Goal: Information Seeking & Learning: Find specific page/section

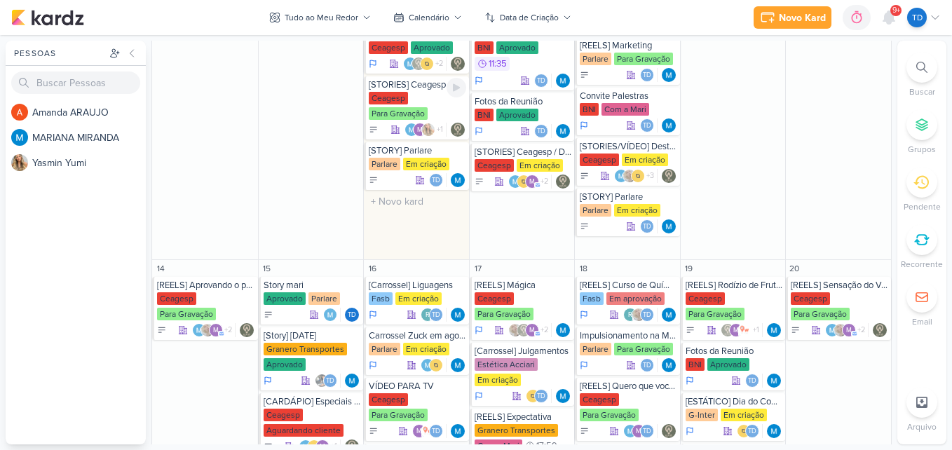
scroll to position [635, 0]
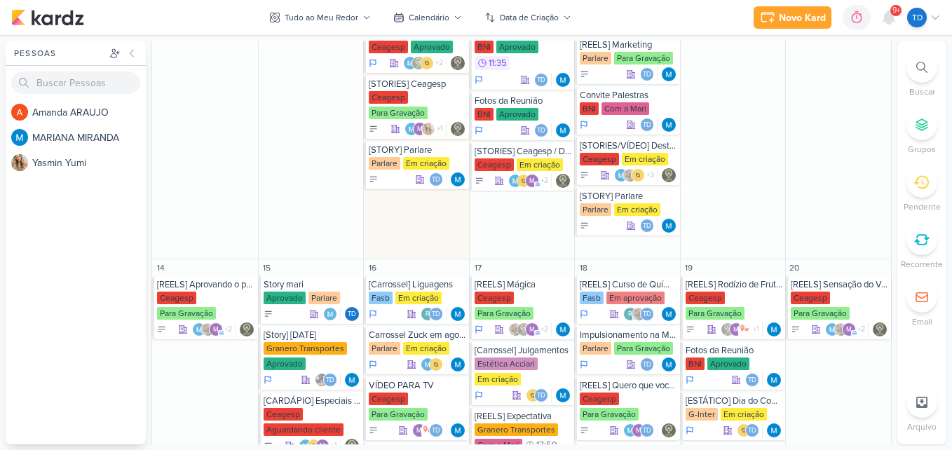
click at [931, 70] on div at bounding box center [922, 67] width 31 height 31
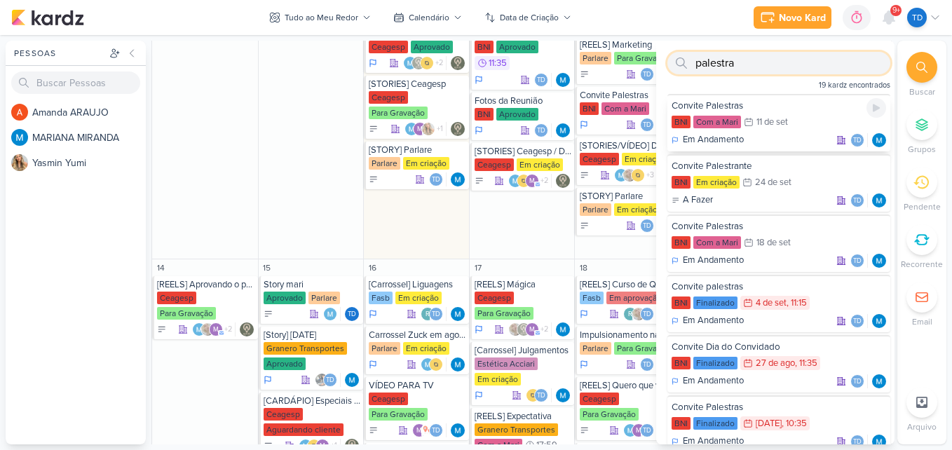
type input "palestra"
click at [802, 112] on div "Convite Palestras" at bounding box center [779, 106] width 215 height 13
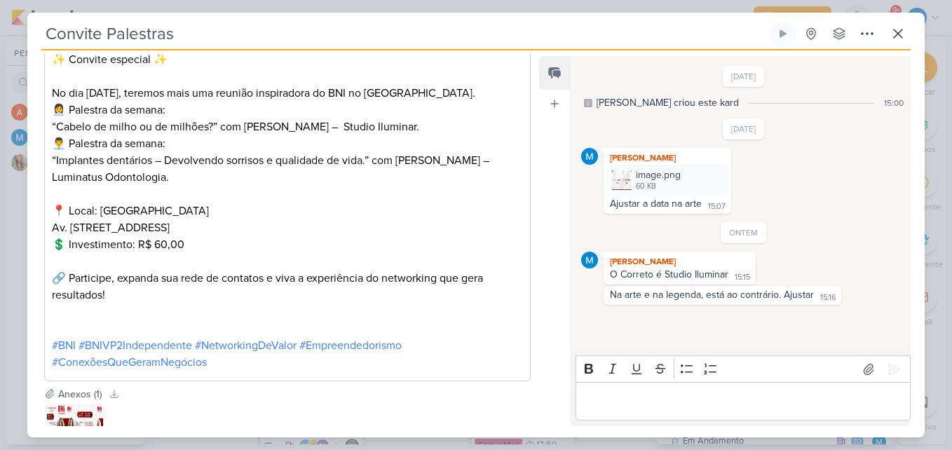
scroll to position [389, 0]
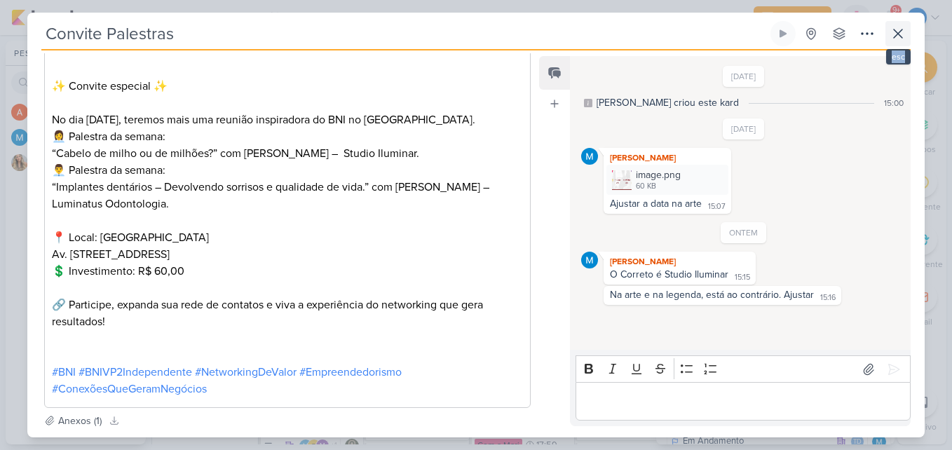
drag, startPoint x: 885, startPoint y: 31, endPoint x: 901, endPoint y: 31, distance: 15.4
click at [901, 31] on div "Convite Palestras Criado por MARIANA nenhum grupo disponível" at bounding box center [476, 35] width 870 height 29
click at [901, 31] on icon at bounding box center [898, 33] width 8 height 8
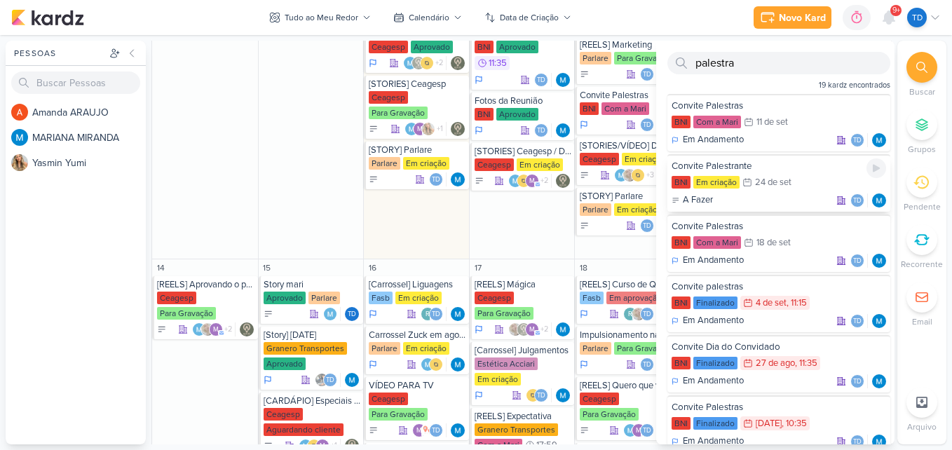
click at [798, 168] on div "Convite Palestrante" at bounding box center [779, 166] width 215 height 13
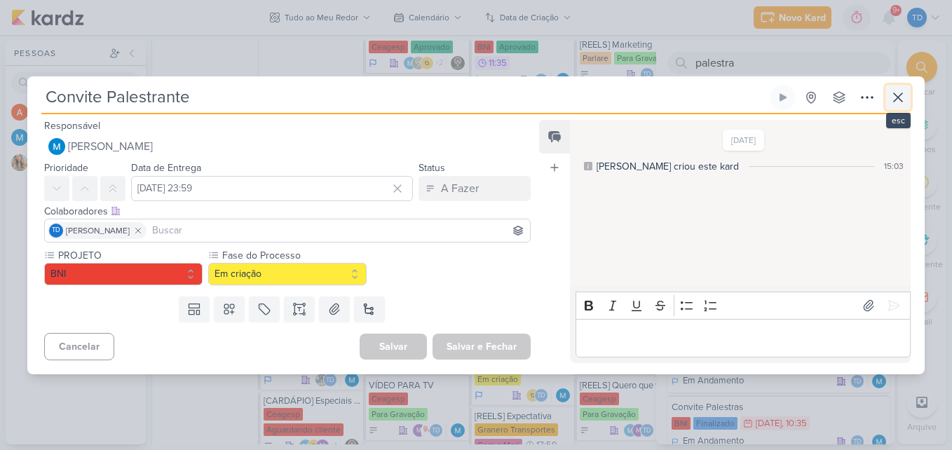
click at [896, 102] on icon at bounding box center [898, 97] width 17 height 17
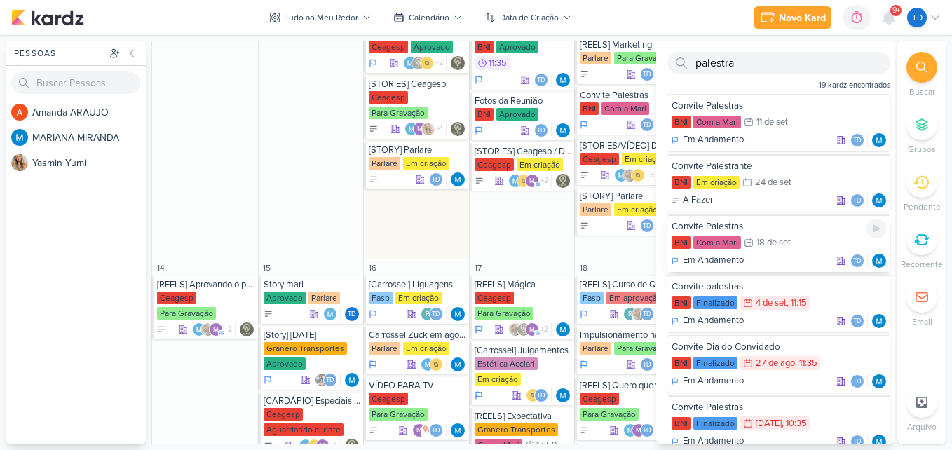
click at [776, 226] on div "Convite Palestras" at bounding box center [779, 226] width 215 height 13
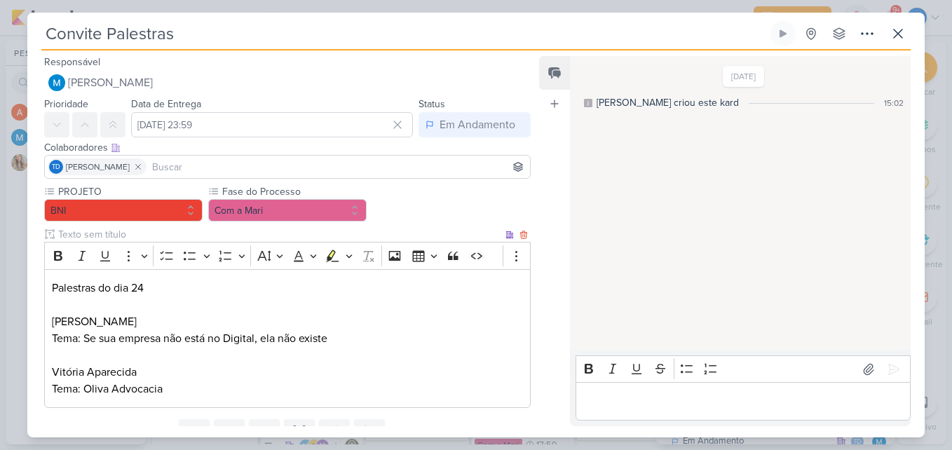
scroll to position [60, 0]
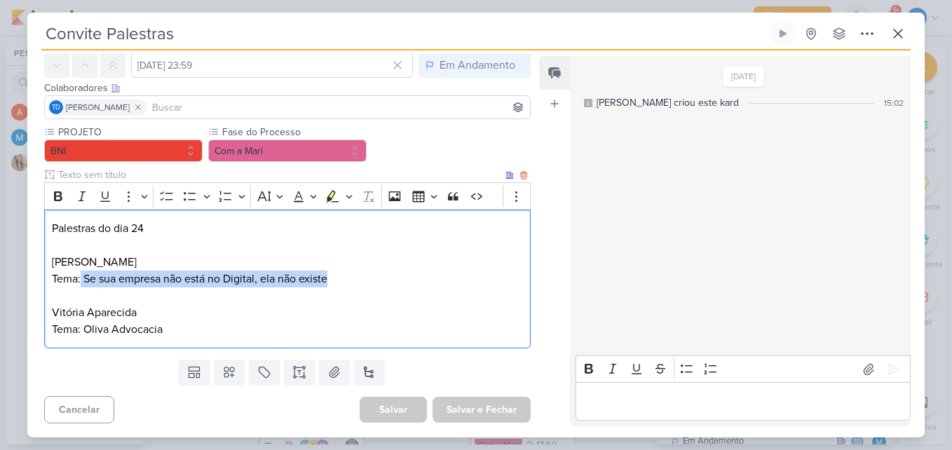
drag, startPoint x: 81, startPoint y: 276, endPoint x: 348, endPoint y: 277, distance: 267.2
click at [348, 277] on p "Tema: Se sua empresa não está no Digital, ela não existe" at bounding box center [287, 279] width 471 height 17
copy p "Se sua empresa não está no Digital, ela não existe"
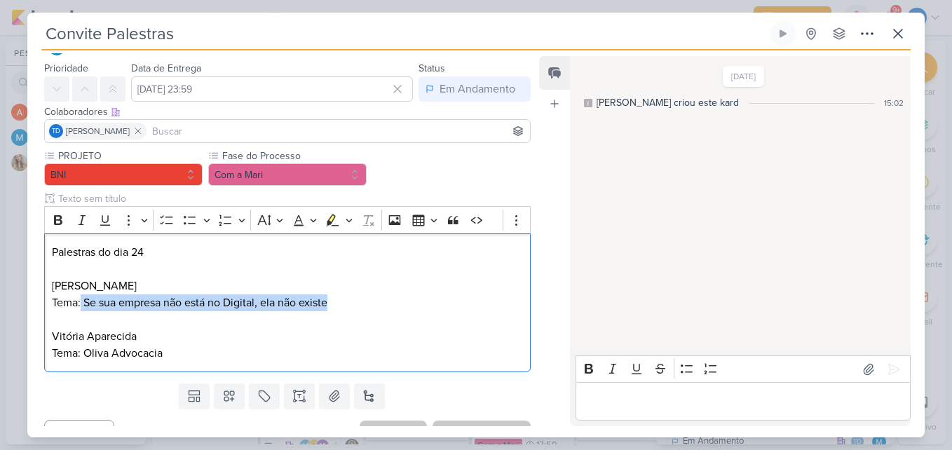
scroll to position [52, 0]
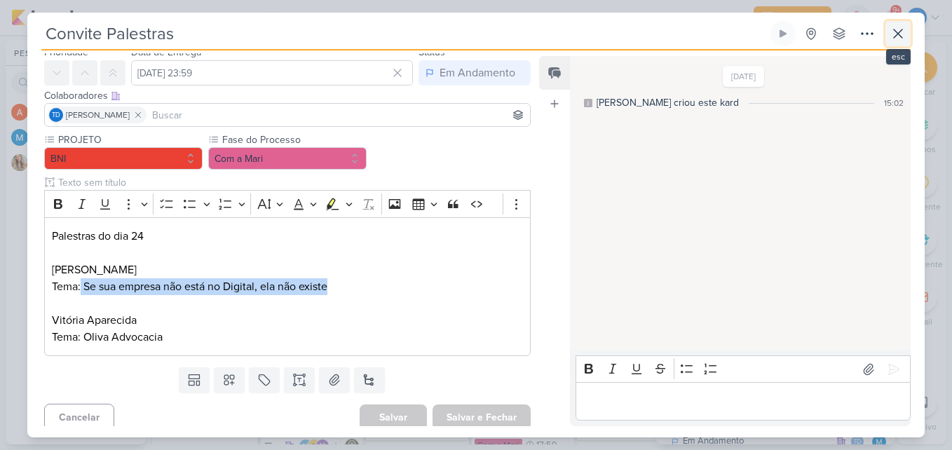
click at [894, 39] on icon at bounding box center [898, 33] width 17 height 17
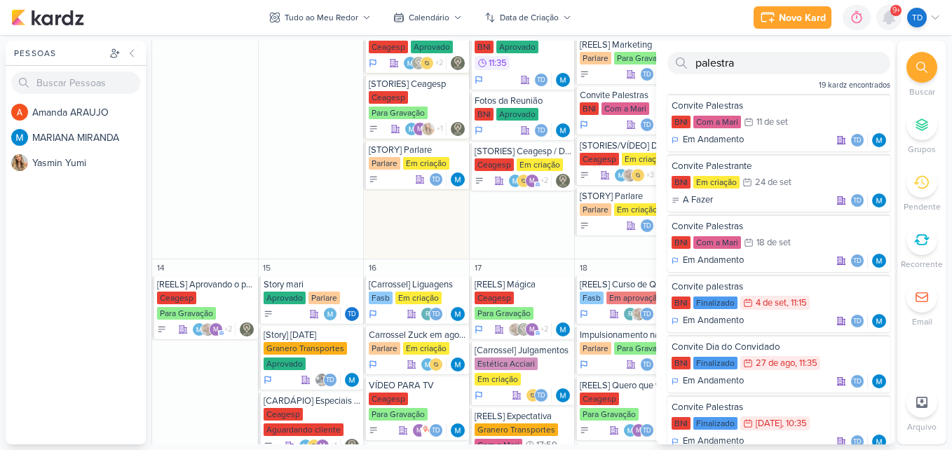
click at [884, 6] on div at bounding box center [889, 17] width 25 height 25
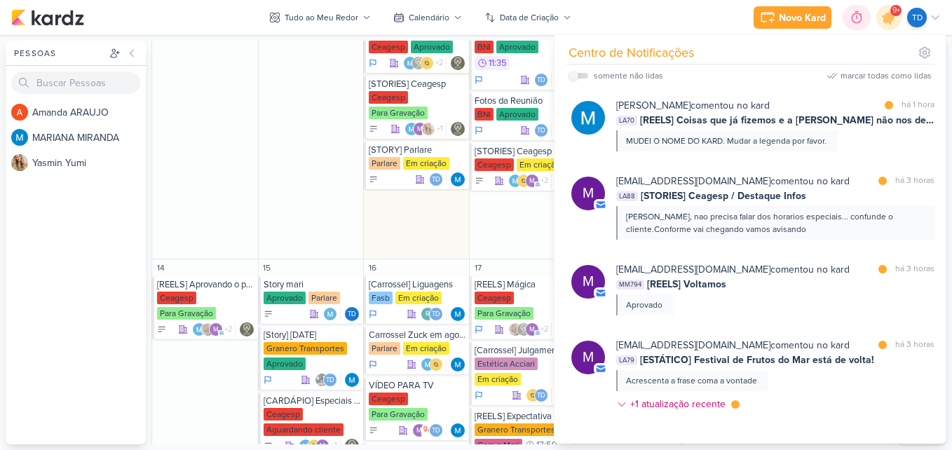
click at [850, 11] on icon at bounding box center [857, 18] width 14 height 14
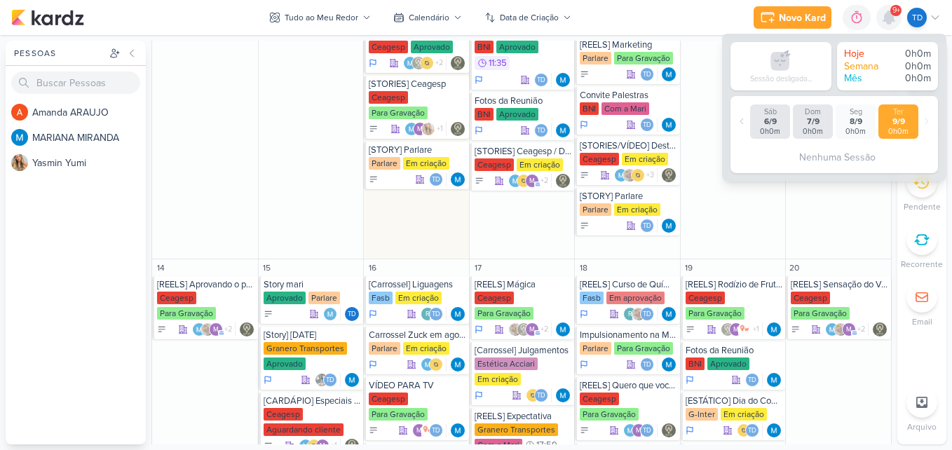
click at [889, 15] on icon at bounding box center [889, 17] width 11 height 13
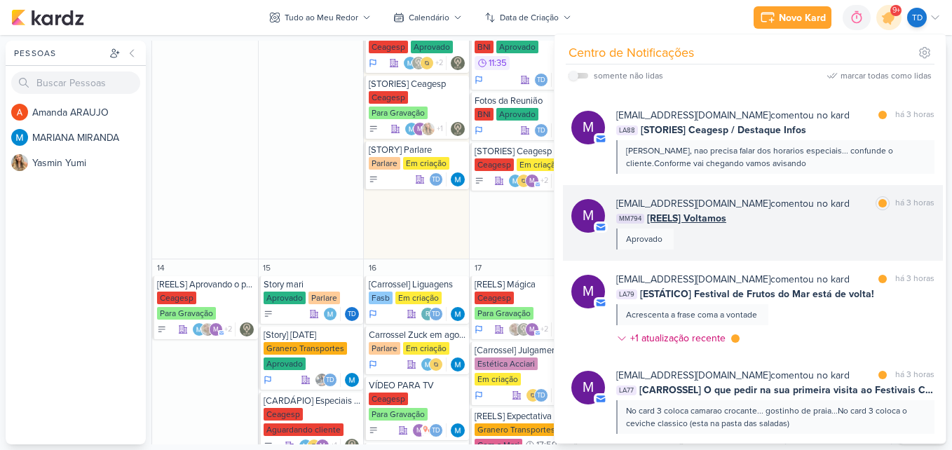
scroll to position [67, 0]
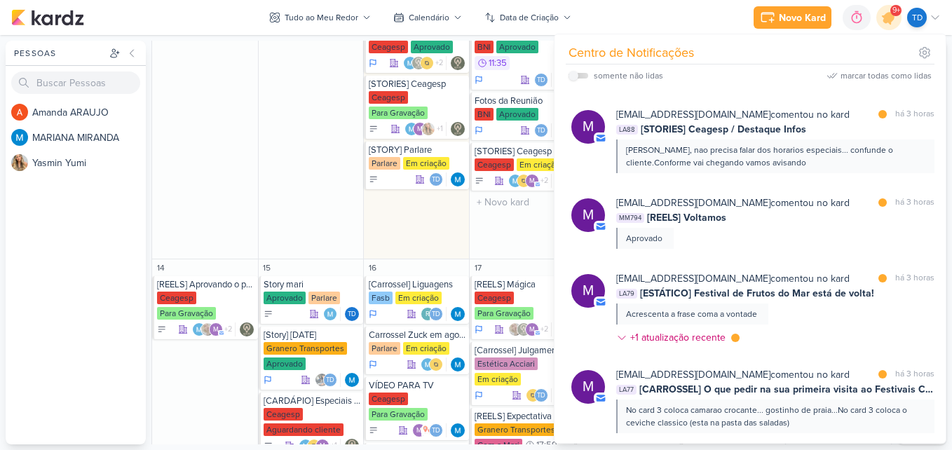
click at [492, 252] on div "10 [REELS] Diferença com e sem [MEDICAL_DATA] Estética Acciari Programado 17:35" at bounding box center [522, 16] width 106 height 487
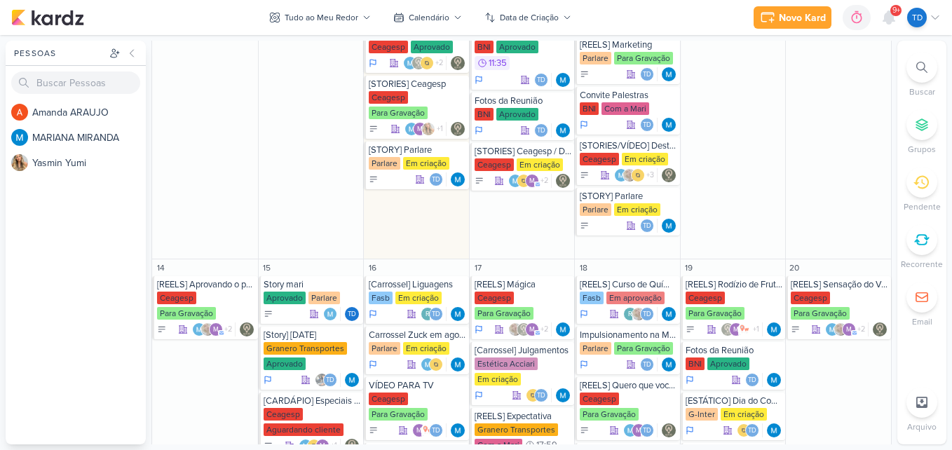
click at [927, 76] on div at bounding box center [922, 67] width 31 height 31
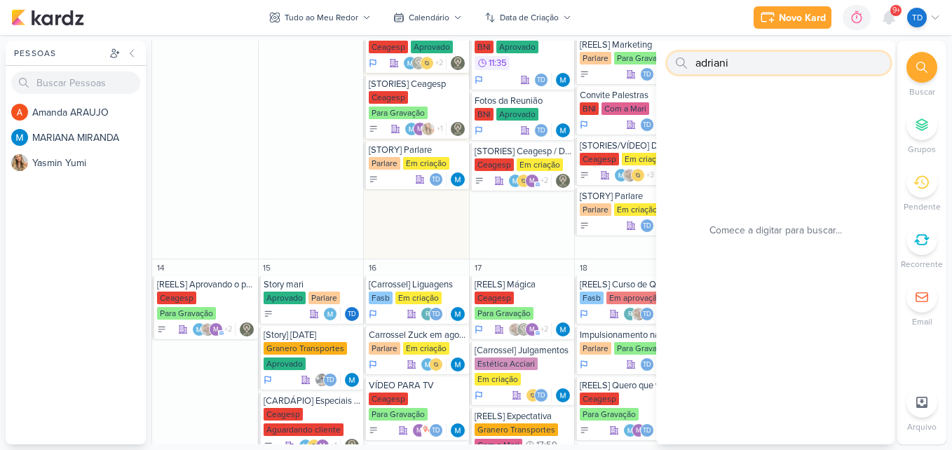
type input "adriani"
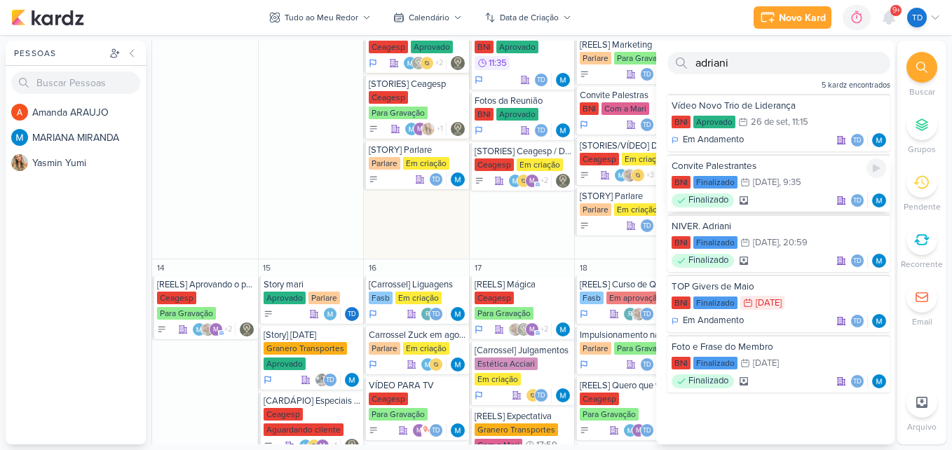
click at [801, 186] on div ", 9:35" at bounding box center [790, 182] width 22 height 9
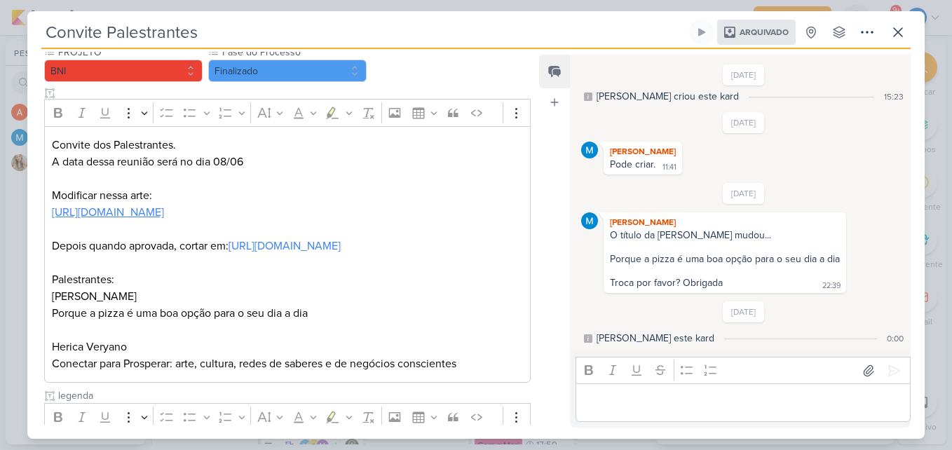
scroll to position [143, 0]
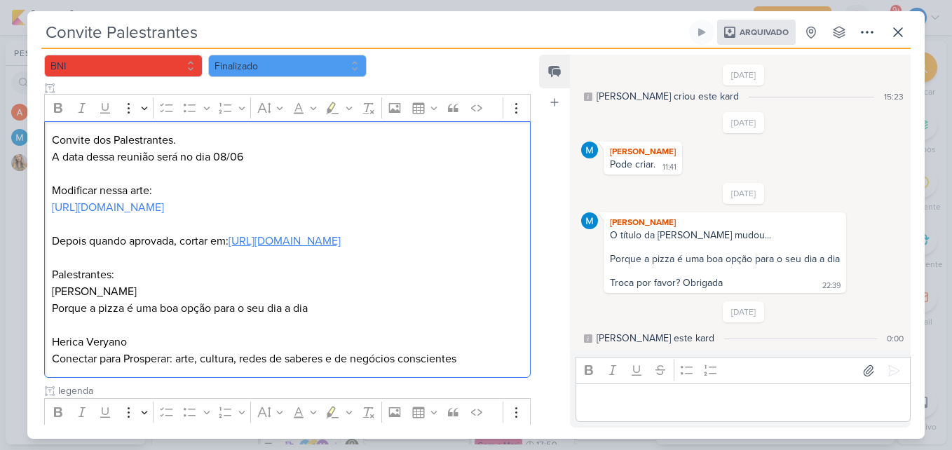
click at [341, 248] on link "[URL][DOMAIN_NAME]" at bounding box center [285, 241] width 112 height 14
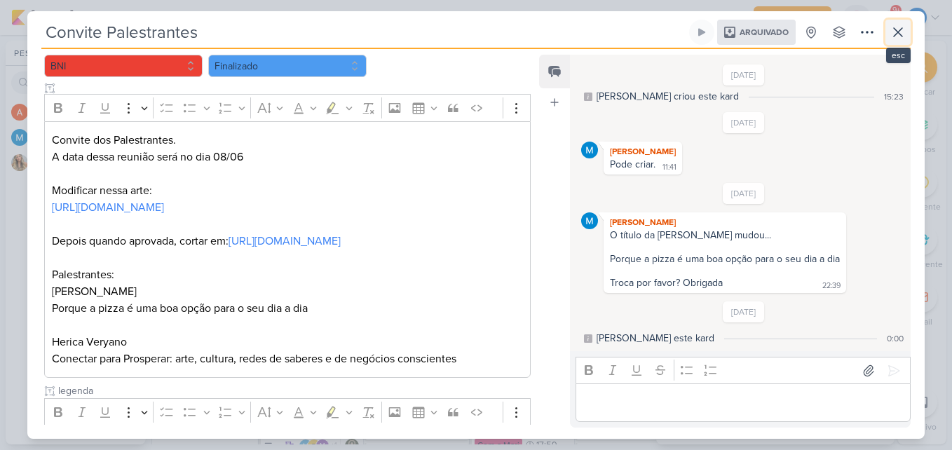
click at [894, 43] on button at bounding box center [898, 32] width 25 height 25
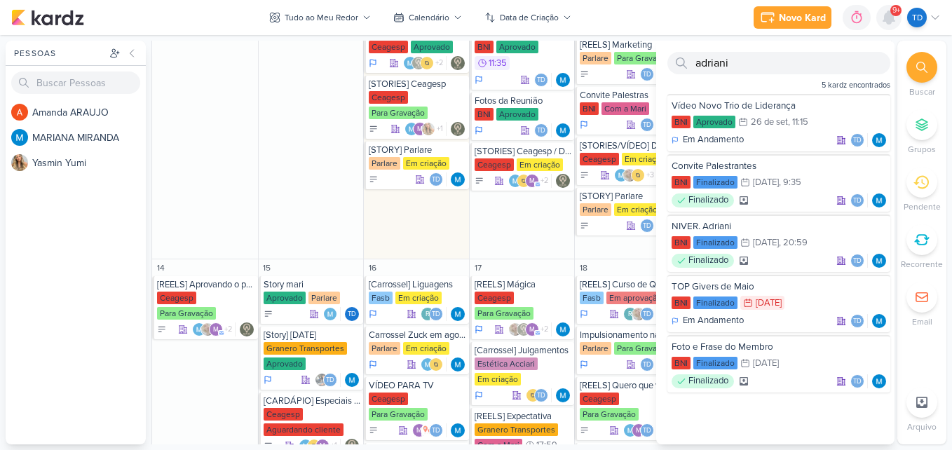
click at [891, 14] on icon at bounding box center [889, 17] width 11 height 13
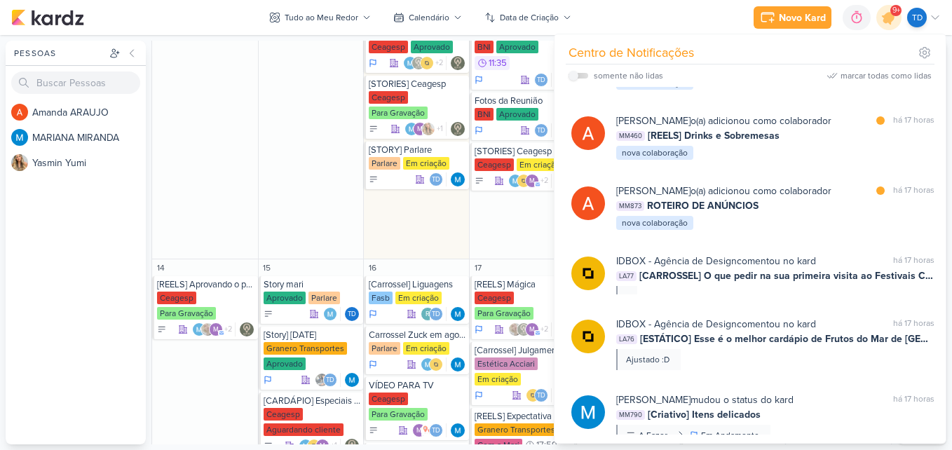
scroll to position [2722, 0]
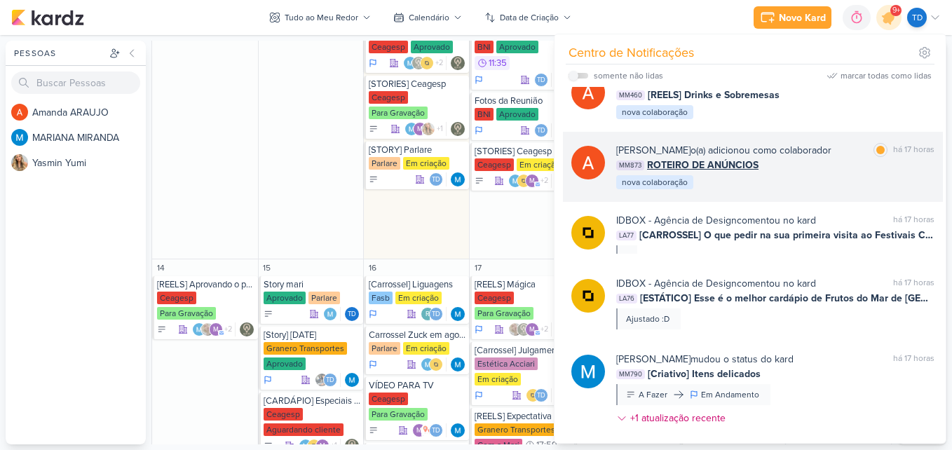
click at [836, 184] on div "[PERSON_NAME] o(a) adicionou como colaborador marcar como lida há 17 horas MM87…" at bounding box center [775, 167] width 318 height 48
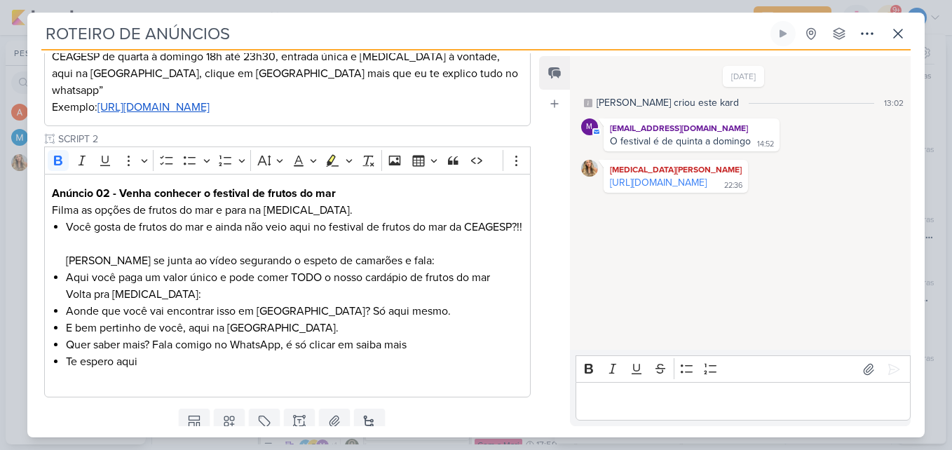
scroll to position [314, 0]
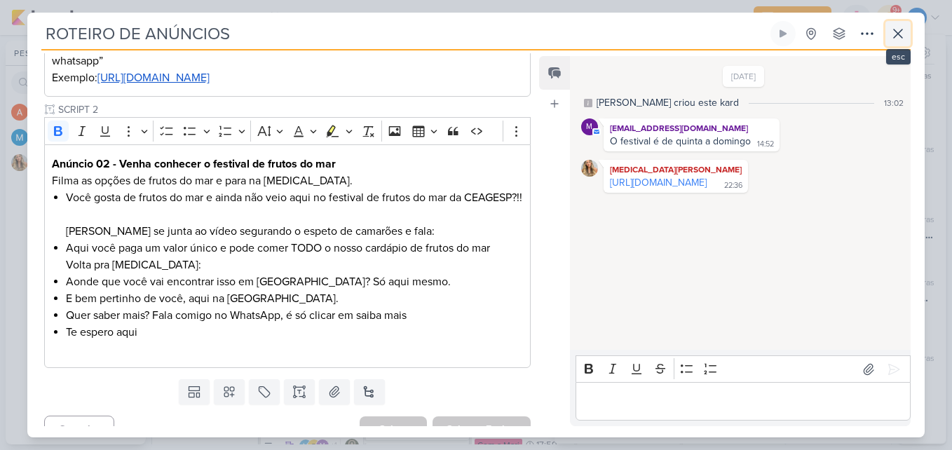
click at [901, 34] on icon at bounding box center [898, 33] width 17 height 17
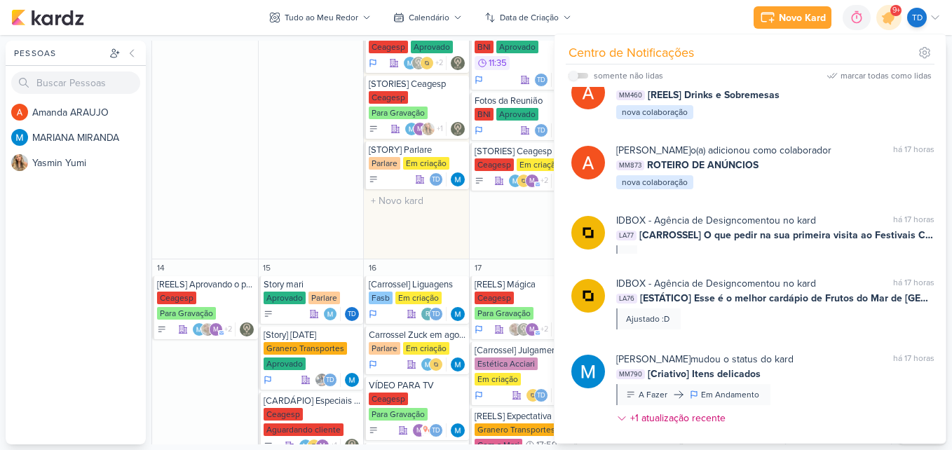
click at [454, 245] on div "9 Porque fazer vídeo para Youtube? [GEOGRAPHIC_DATA] Programado 20:15 Td" at bounding box center [416, 16] width 106 height 487
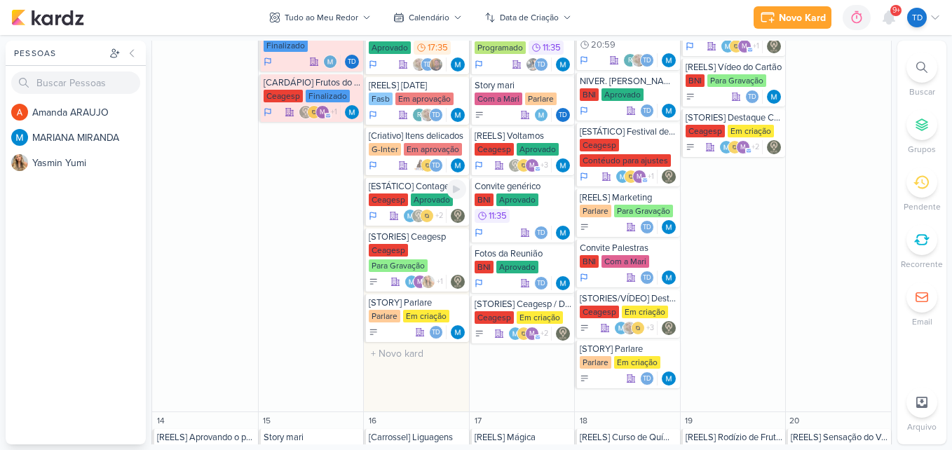
scroll to position [481, 0]
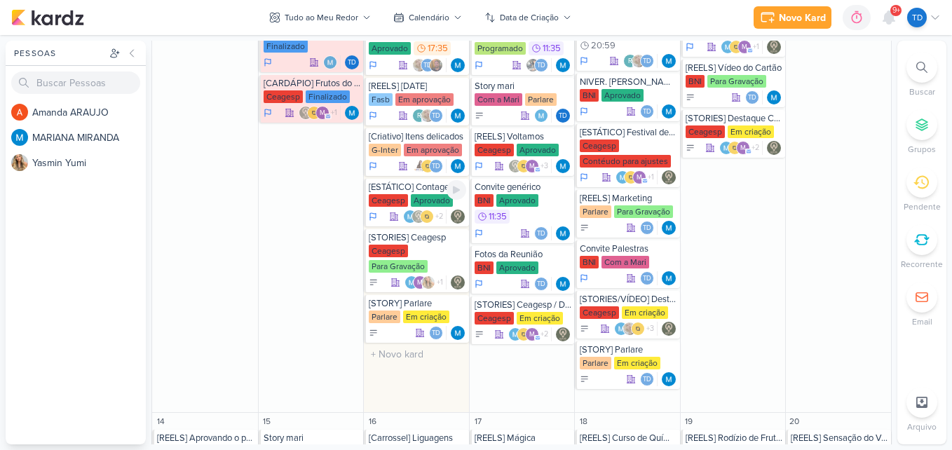
click at [431, 205] on div "Aprovado" at bounding box center [432, 200] width 42 height 13
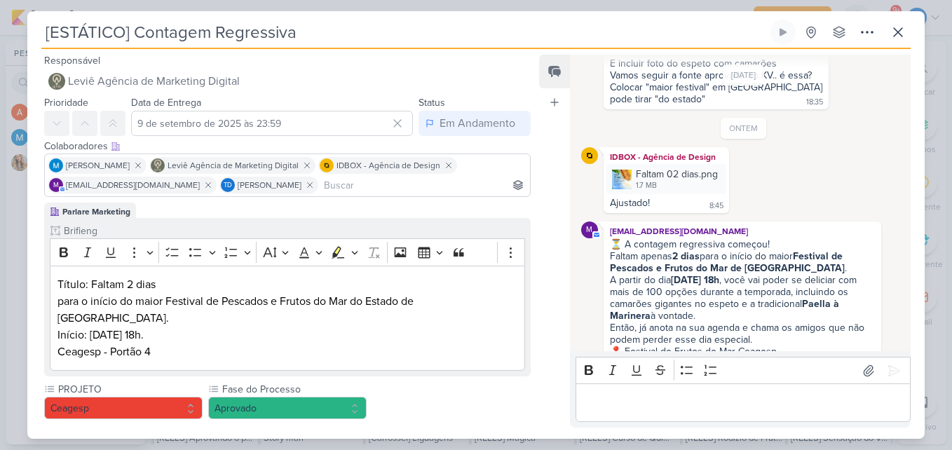
scroll to position [286, 0]
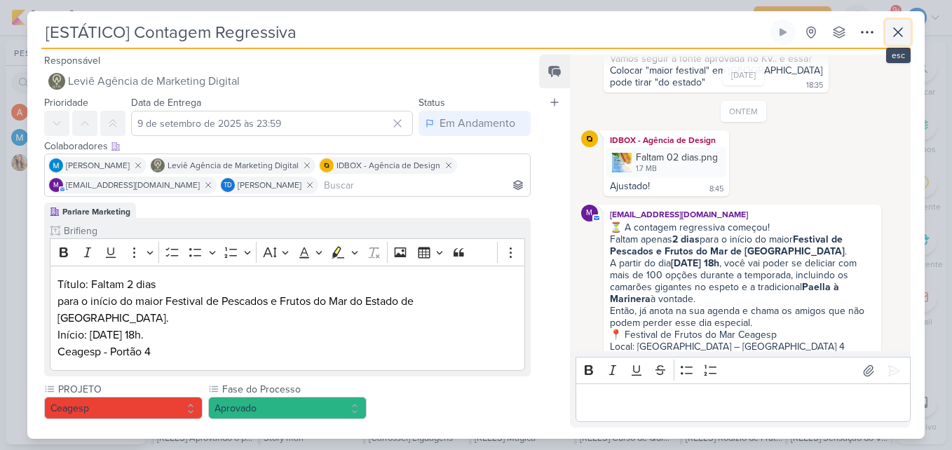
click at [907, 25] on button at bounding box center [898, 32] width 25 height 25
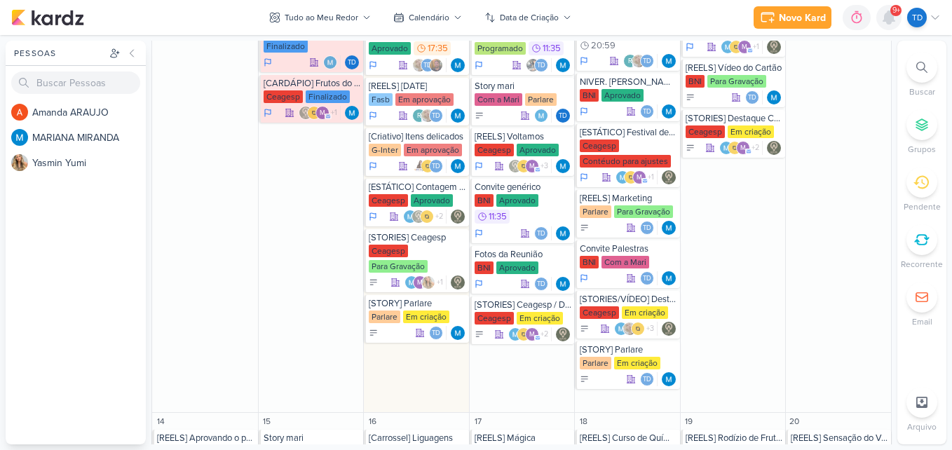
click at [894, 18] on icon at bounding box center [889, 17] width 11 height 13
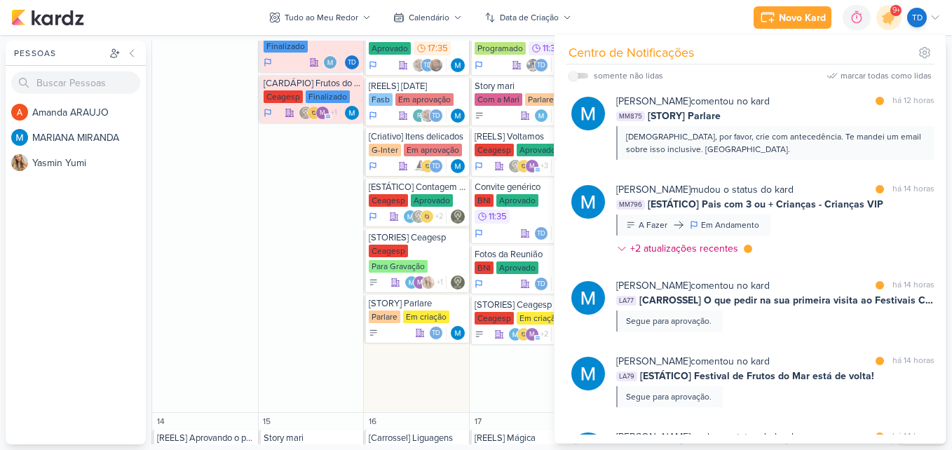
scroll to position [655, 0]
click at [339, 267] on div "8 [STORY] [GEOGRAPHIC_DATA] Granero Transportes Finalizado Td" at bounding box center [311, 169] width 106 height 487
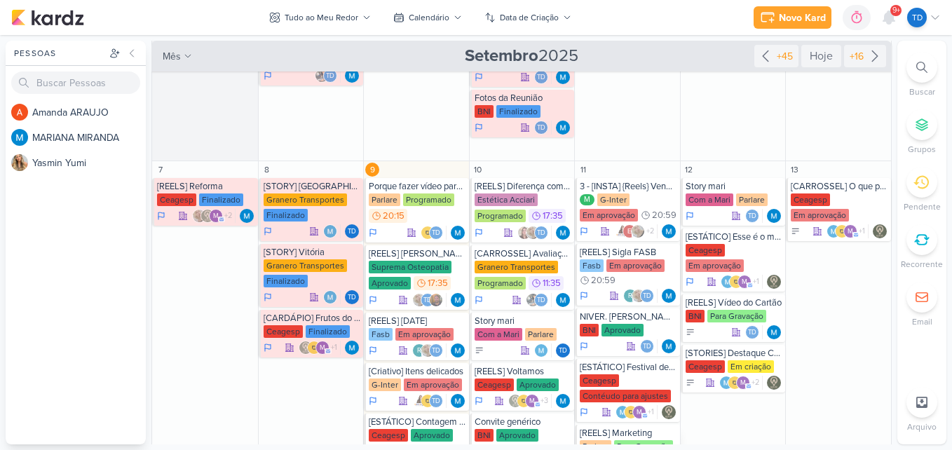
scroll to position [281, 0]
